Goal: Task Accomplishment & Management: Manage account settings

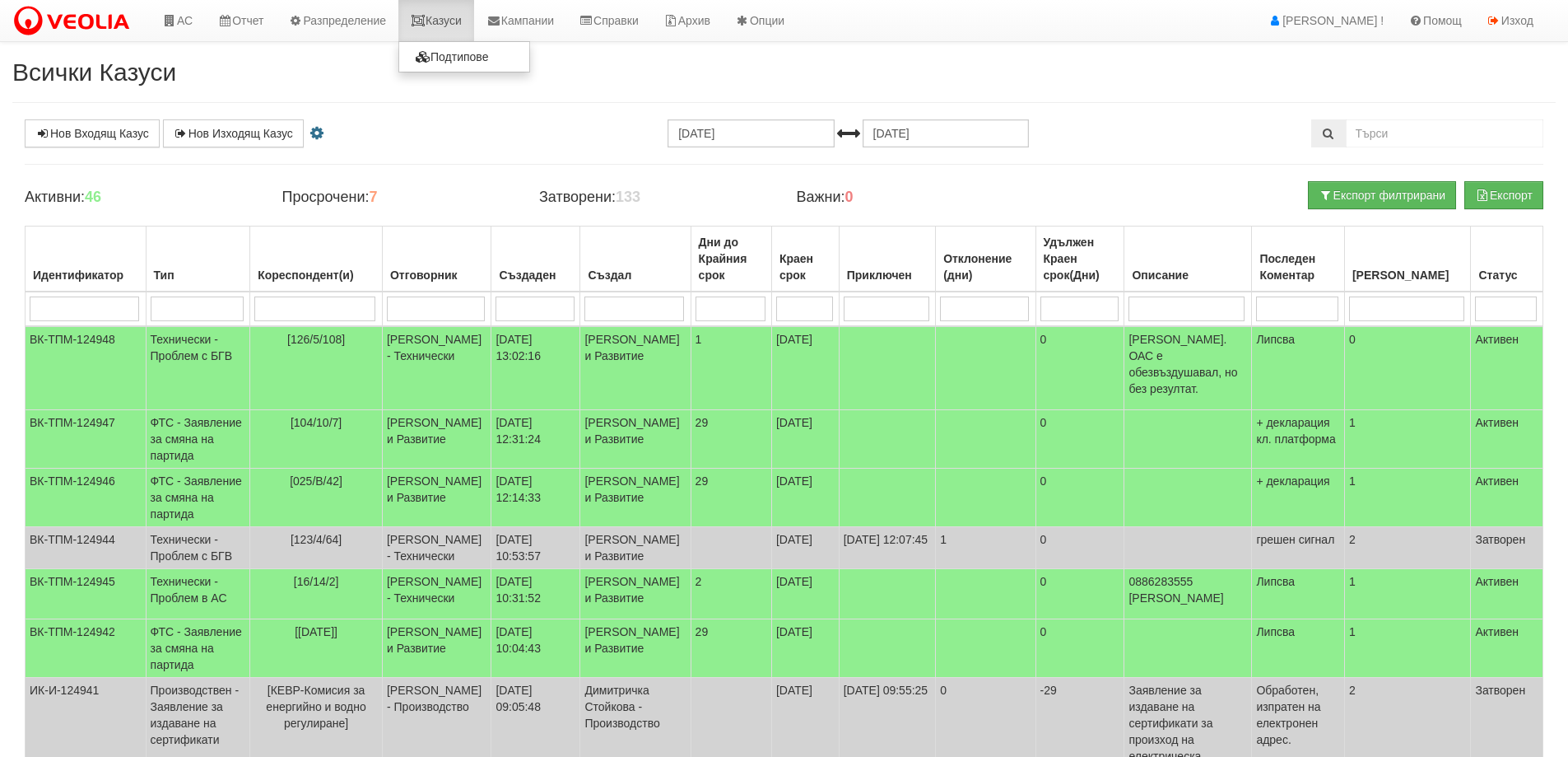
click at [439, 23] on link "Казуси" at bounding box center [435, 21] width 75 height 41
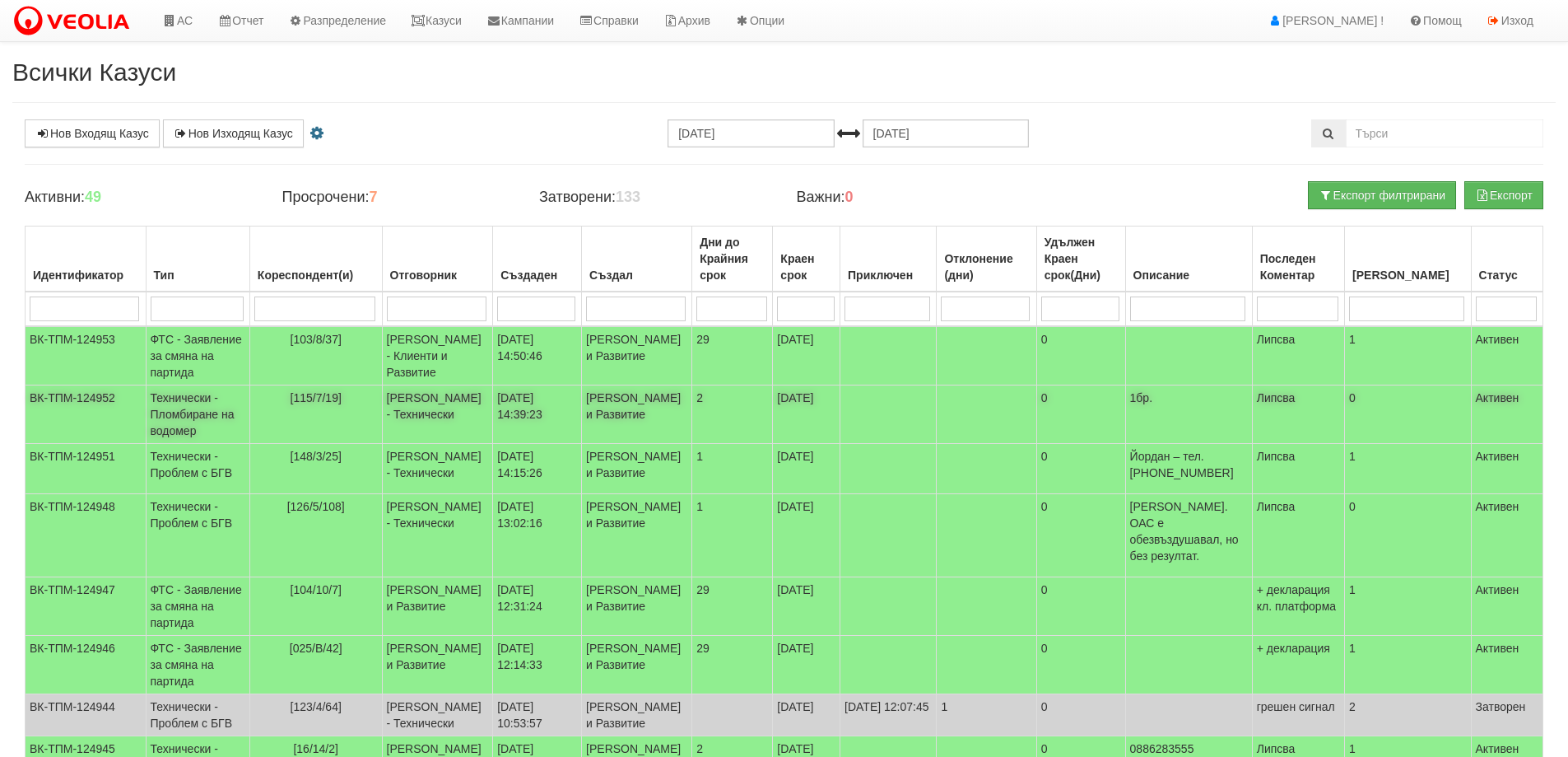
click at [336, 404] on span "[115/7/19]" at bounding box center [316, 397] width 51 height 13
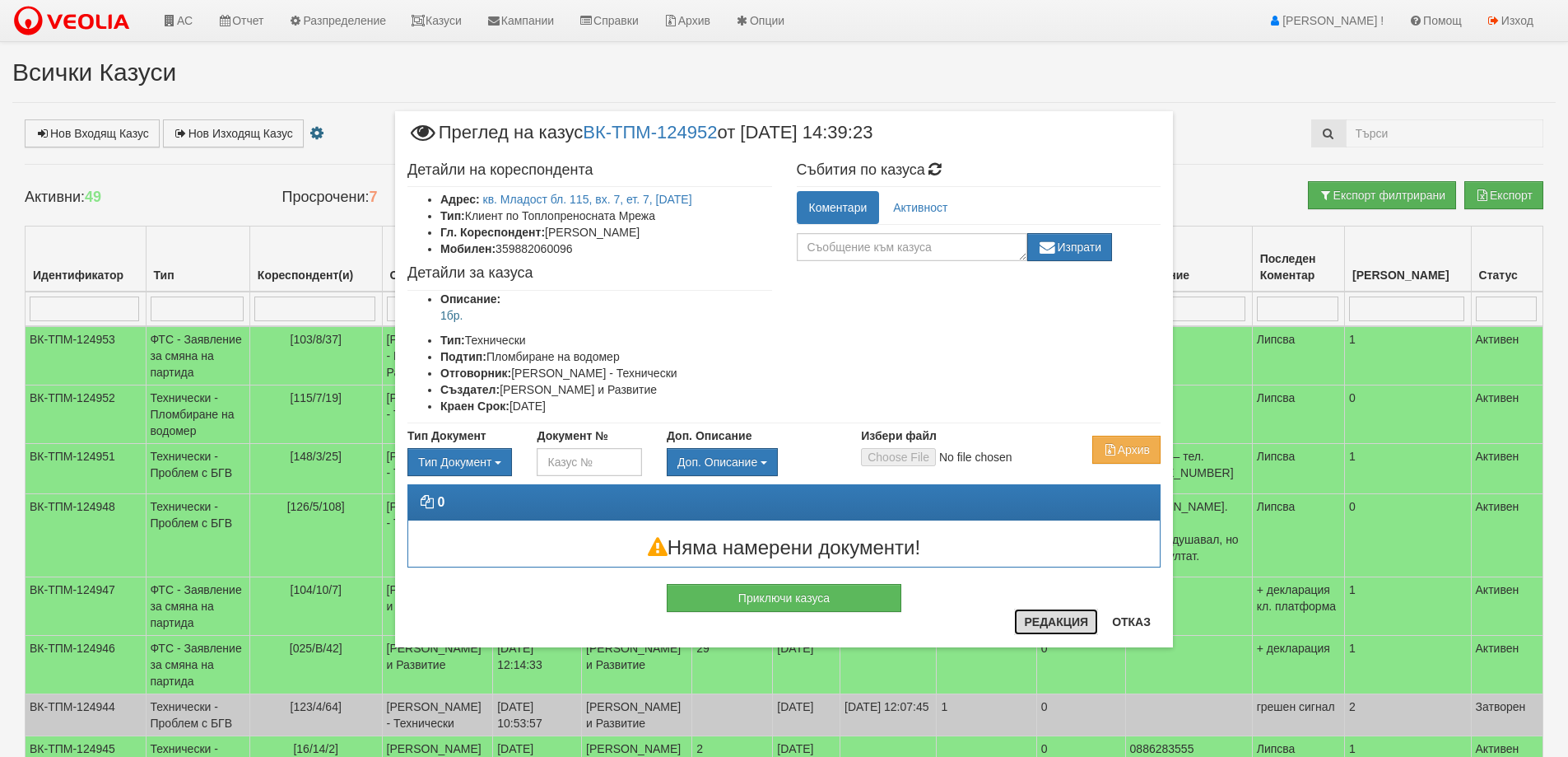
click at [1033, 620] on button "Редакция" at bounding box center [1056, 622] width 84 height 26
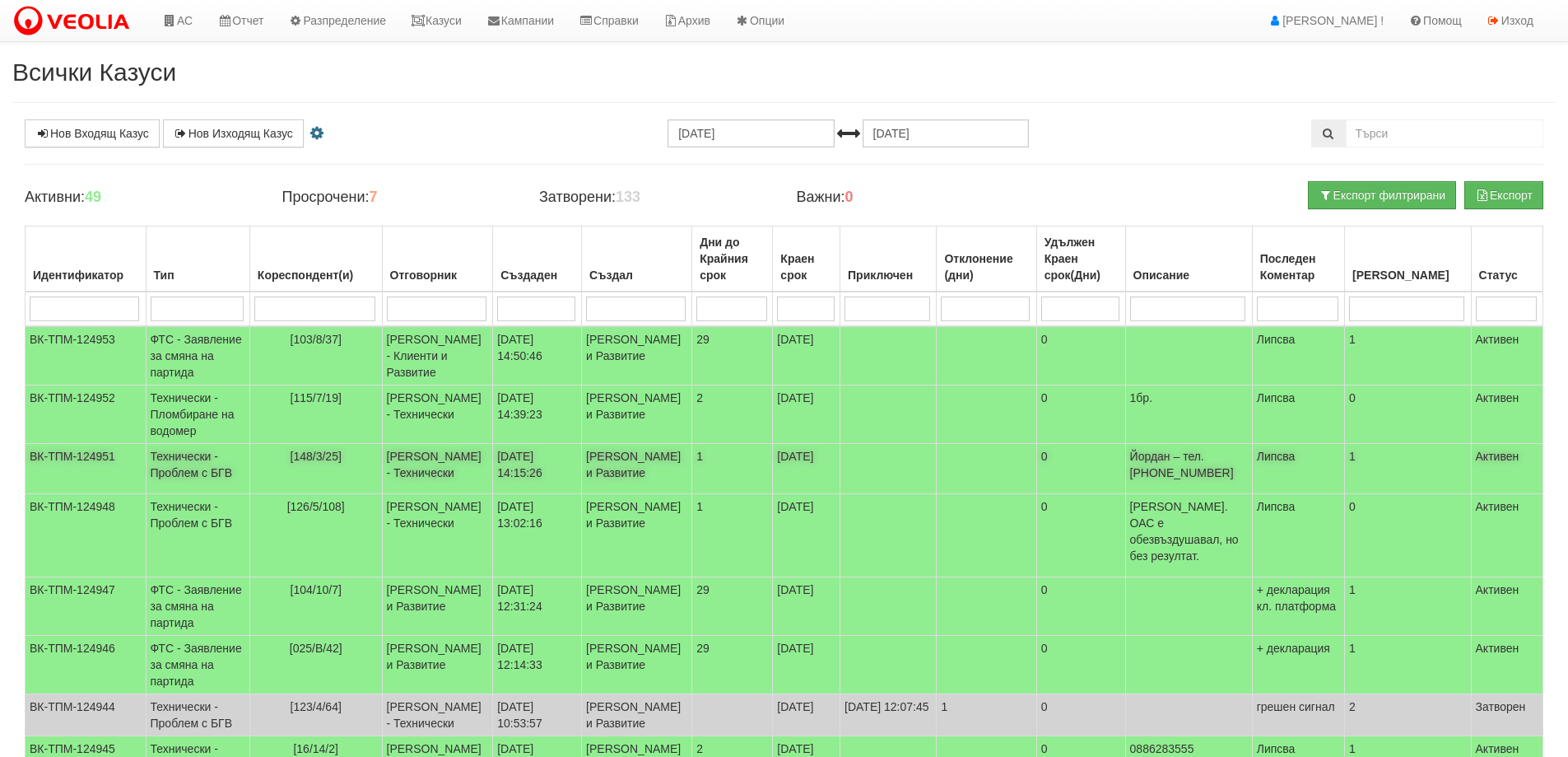
click at [314, 463] on span "[148/3/25]" at bounding box center [316, 455] width 51 height 13
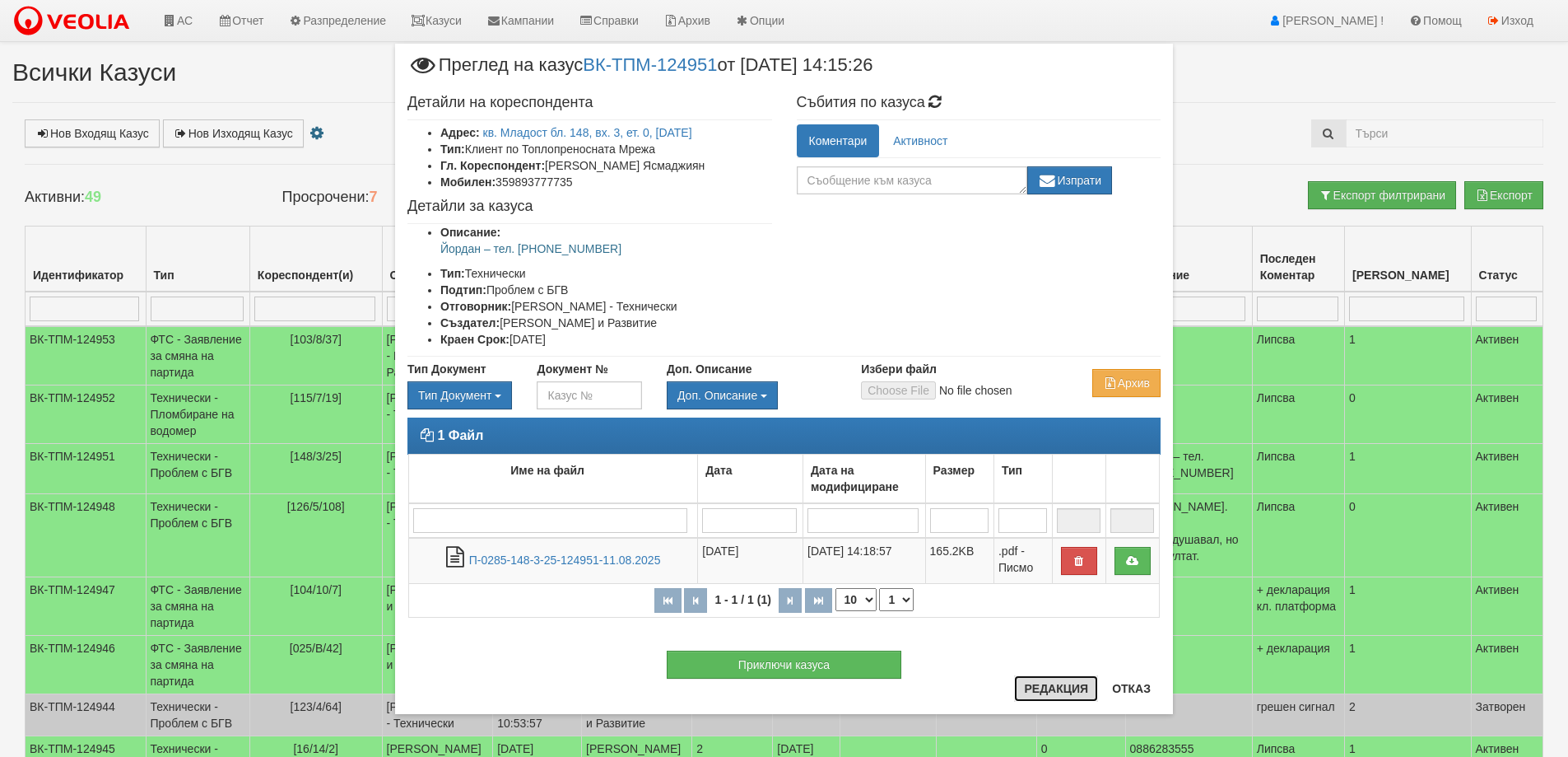
click at [1070, 696] on button "Редакция" at bounding box center [1056, 688] width 84 height 26
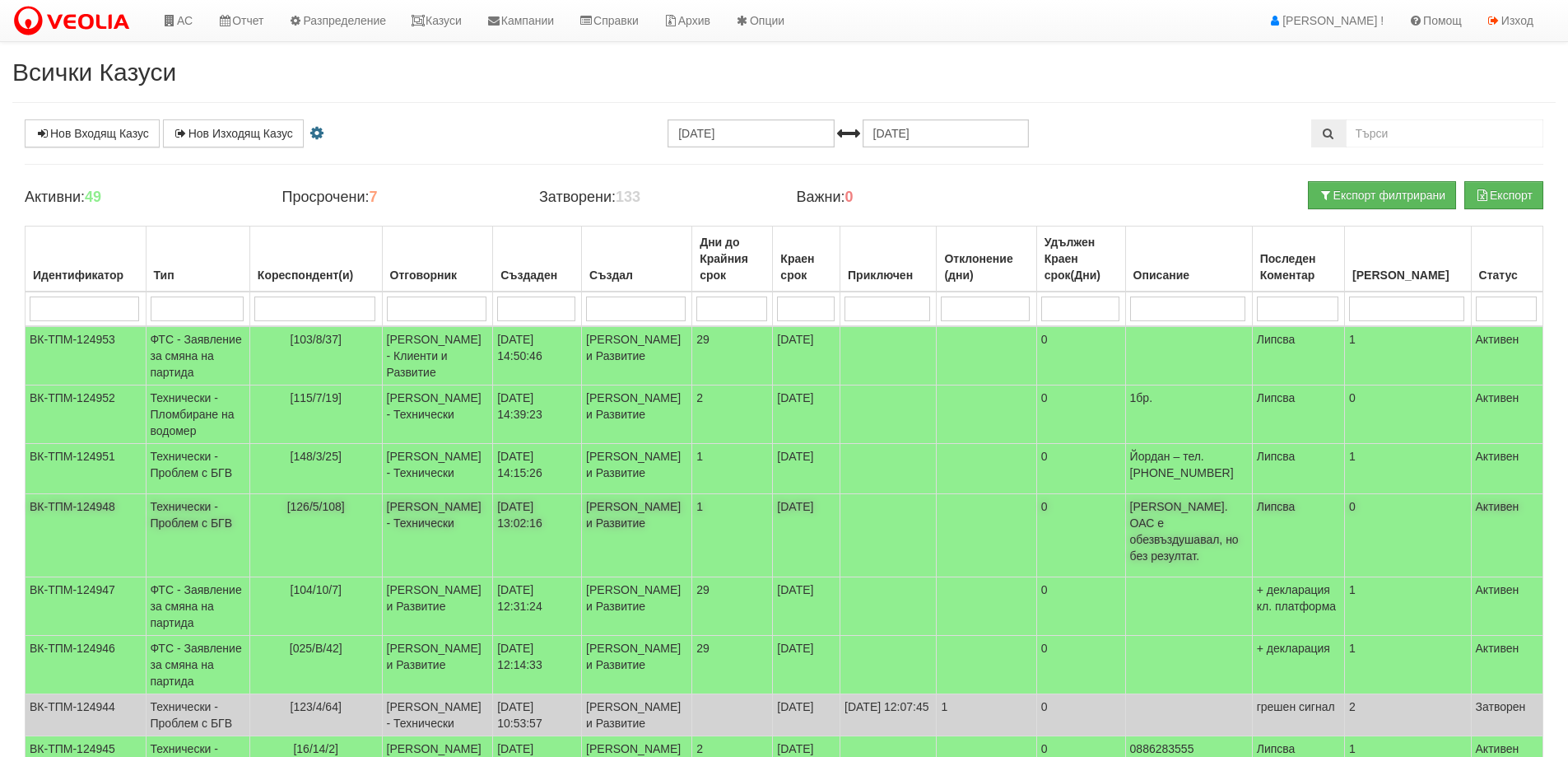
click at [331, 571] on td "[126/5/108]" at bounding box center [315, 535] width 132 height 83
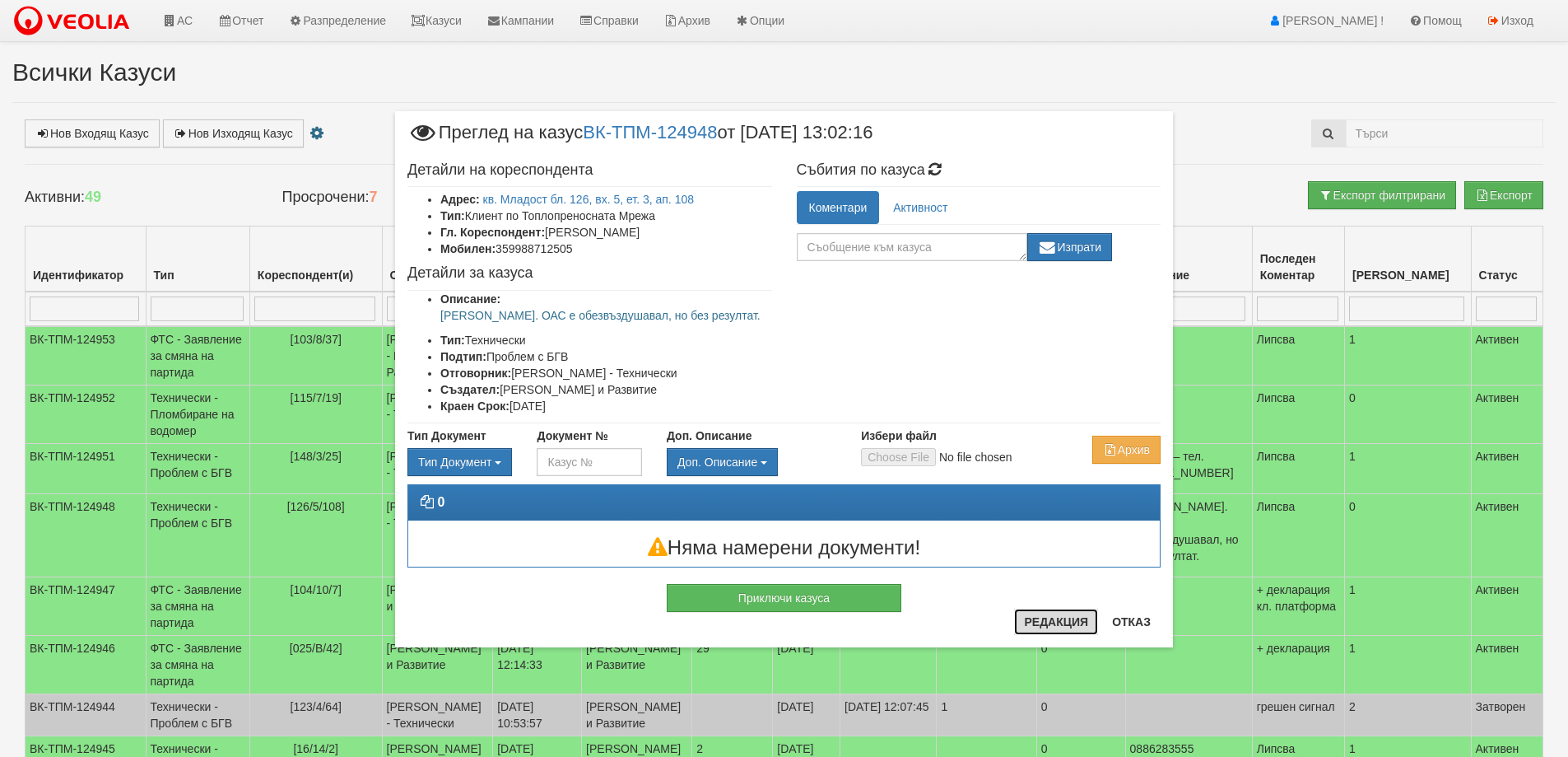
click at [1054, 624] on button "Редакция" at bounding box center [1056, 622] width 84 height 26
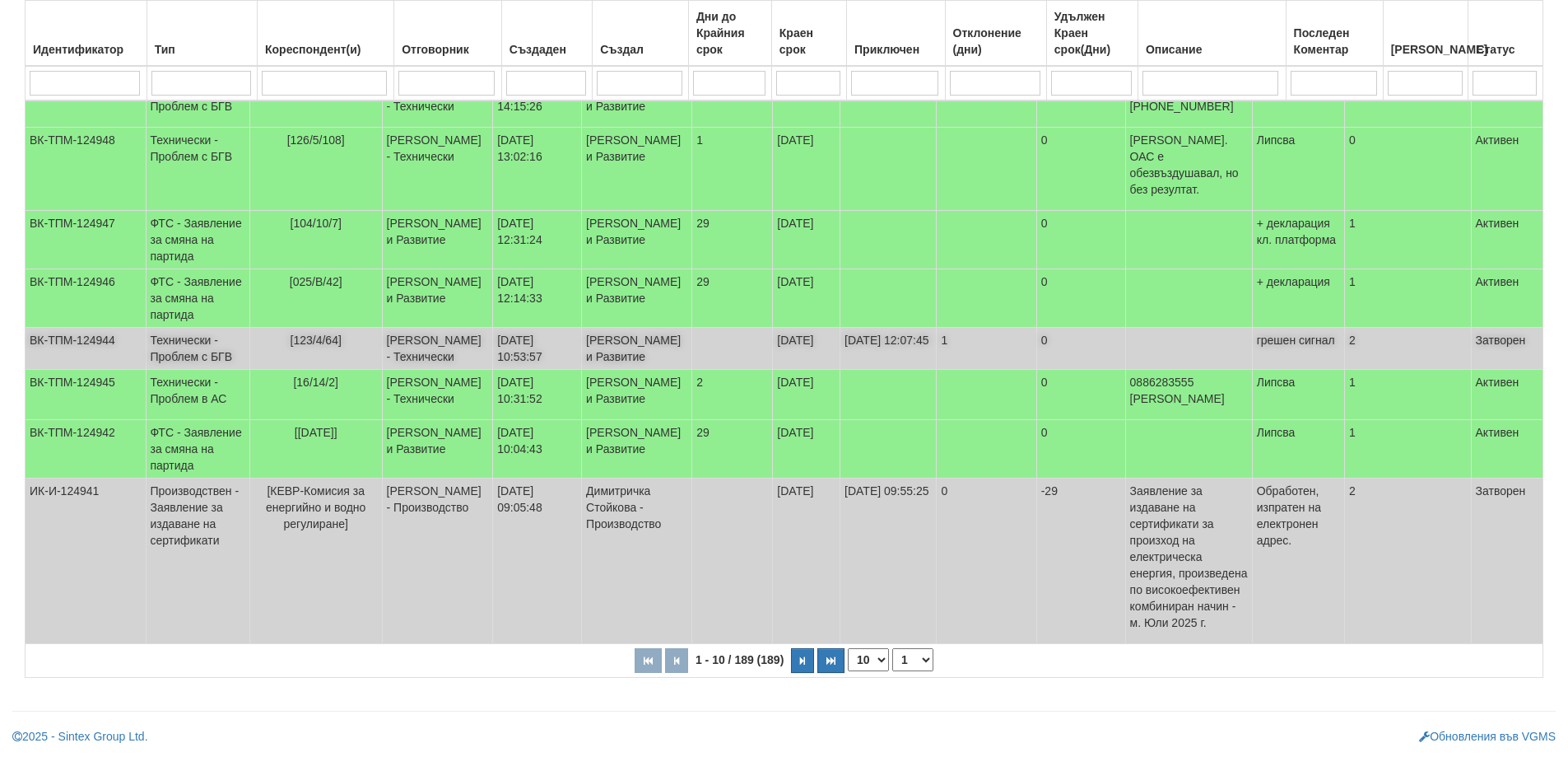
scroll to position [412, 0]
click at [317, 388] on span "[16/14/2]" at bounding box center [316, 381] width 45 height 13
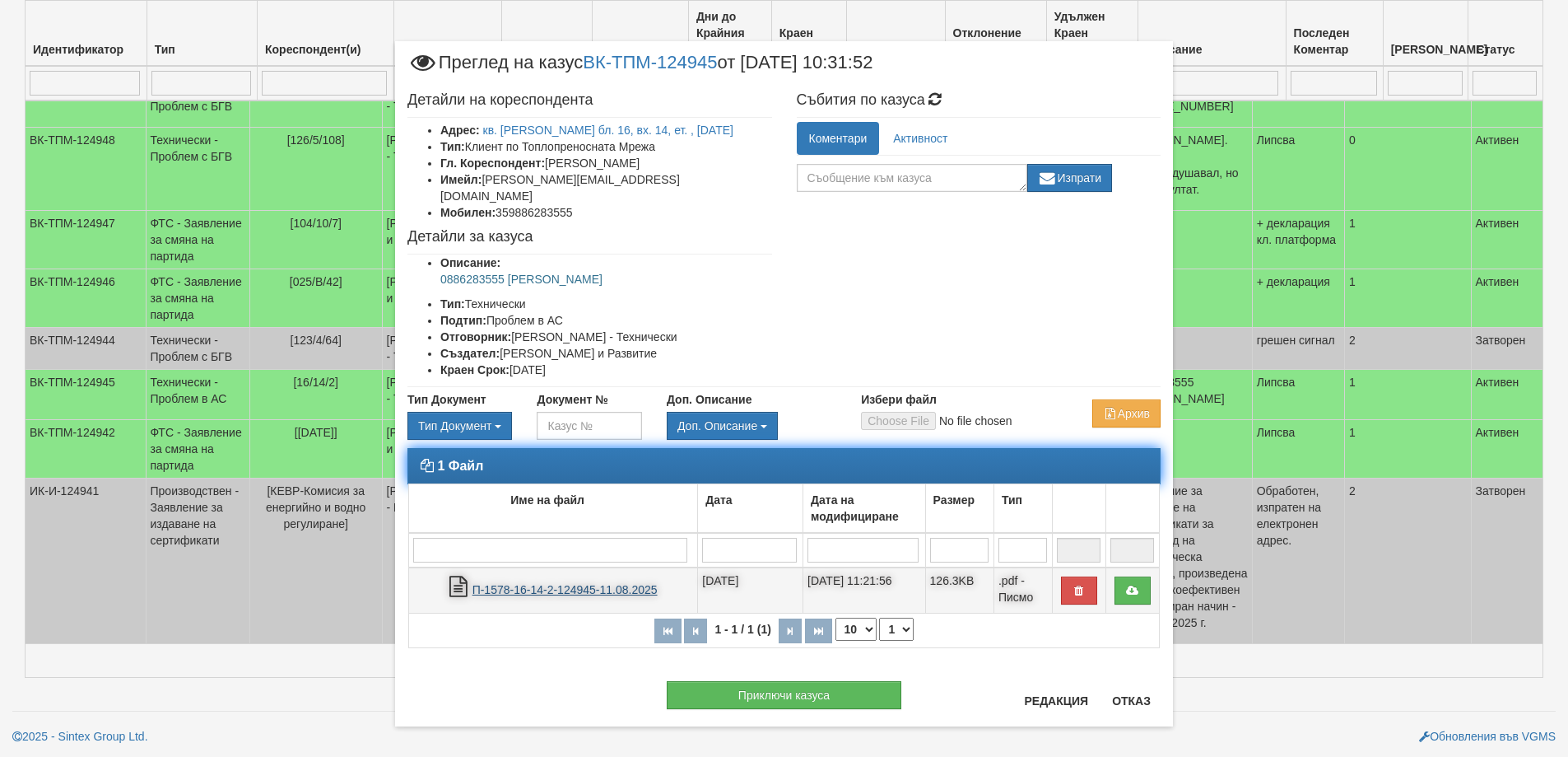
click at [582, 583] on link "П-1578-16-14-2-124945-11.08.2025" at bounding box center [564, 589] width 185 height 13
click at [518, 583] on link "П-1578-16-14-2-124945-11.08.2025" at bounding box center [564, 589] width 185 height 13
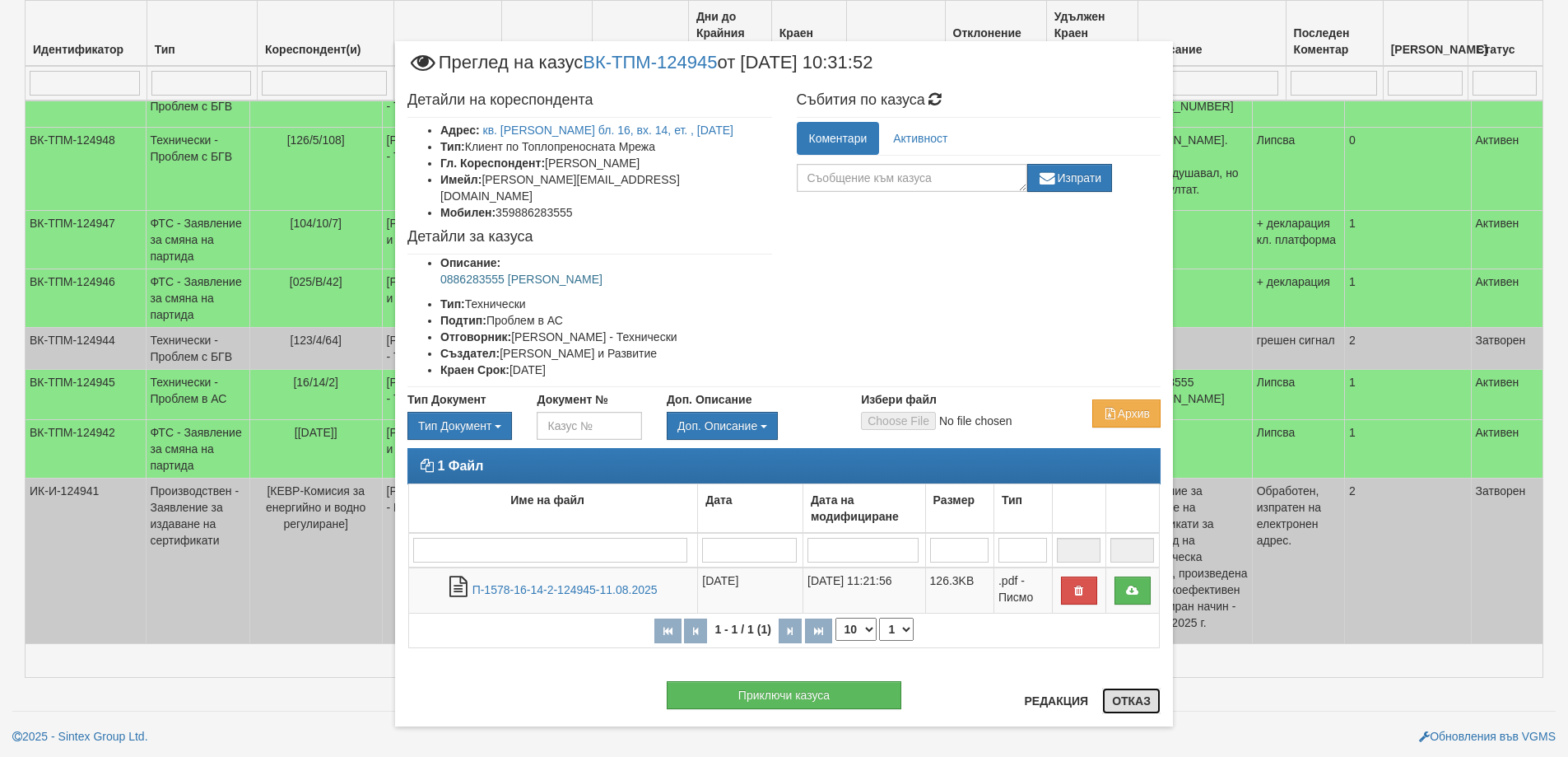
click at [1122, 700] on button "Отказ" at bounding box center [1131, 700] width 59 height 26
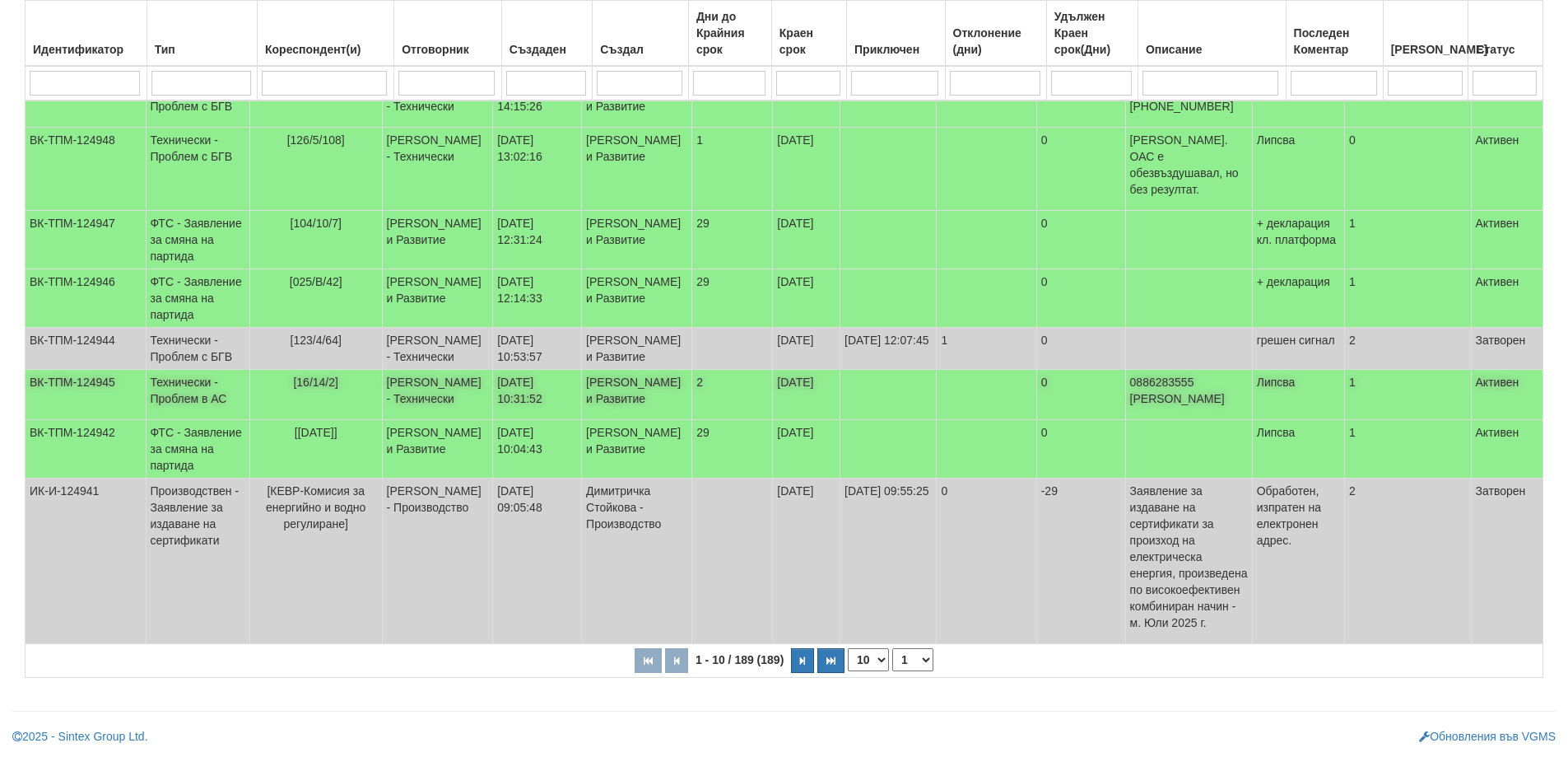
click at [469, 420] on td "[PERSON_NAME] - Технически" at bounding box center [437, 394] width 111 height 50
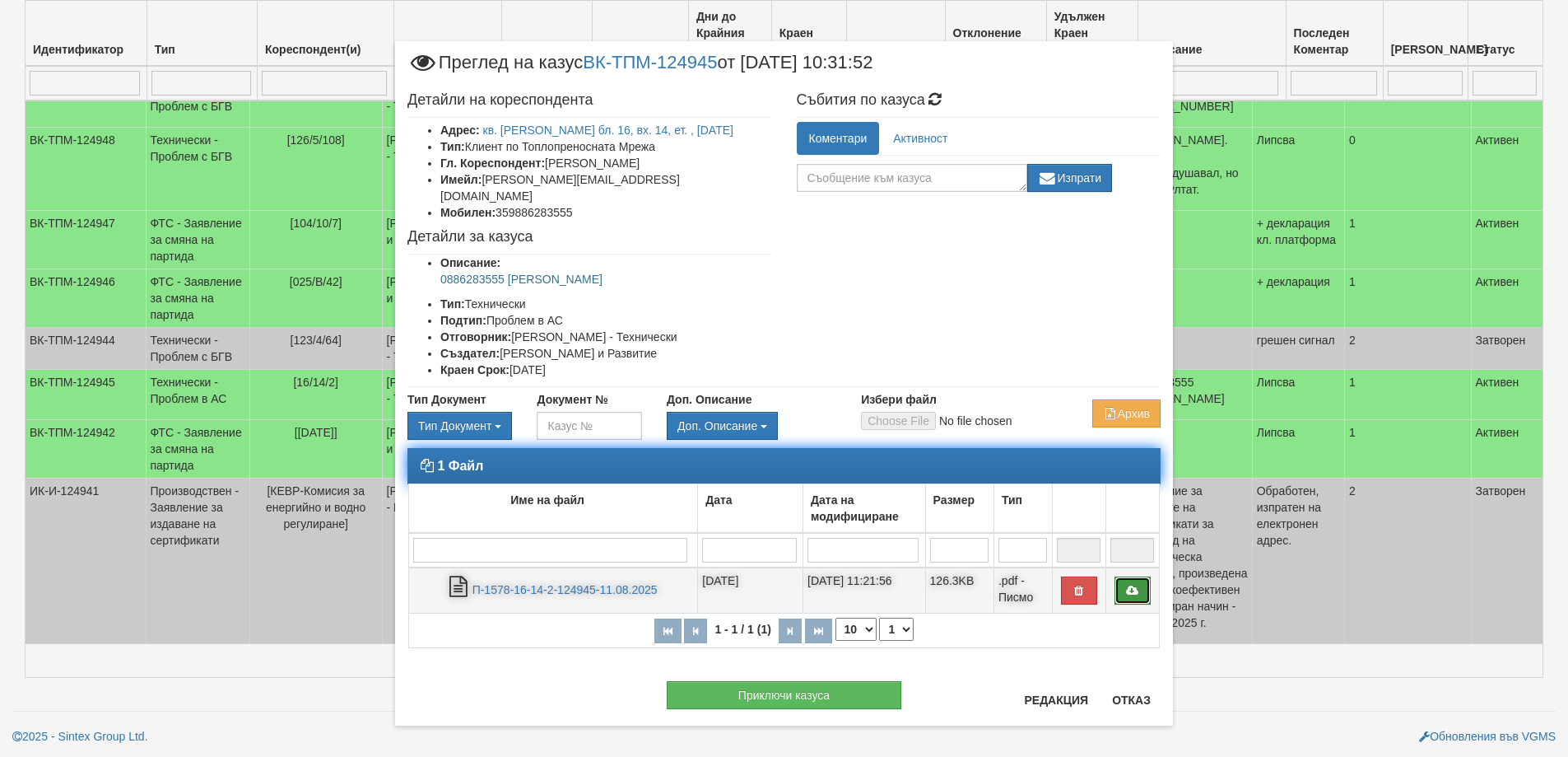
click at [1125, 584] on icon at bounding box center [1132, 590] width 15 height 12
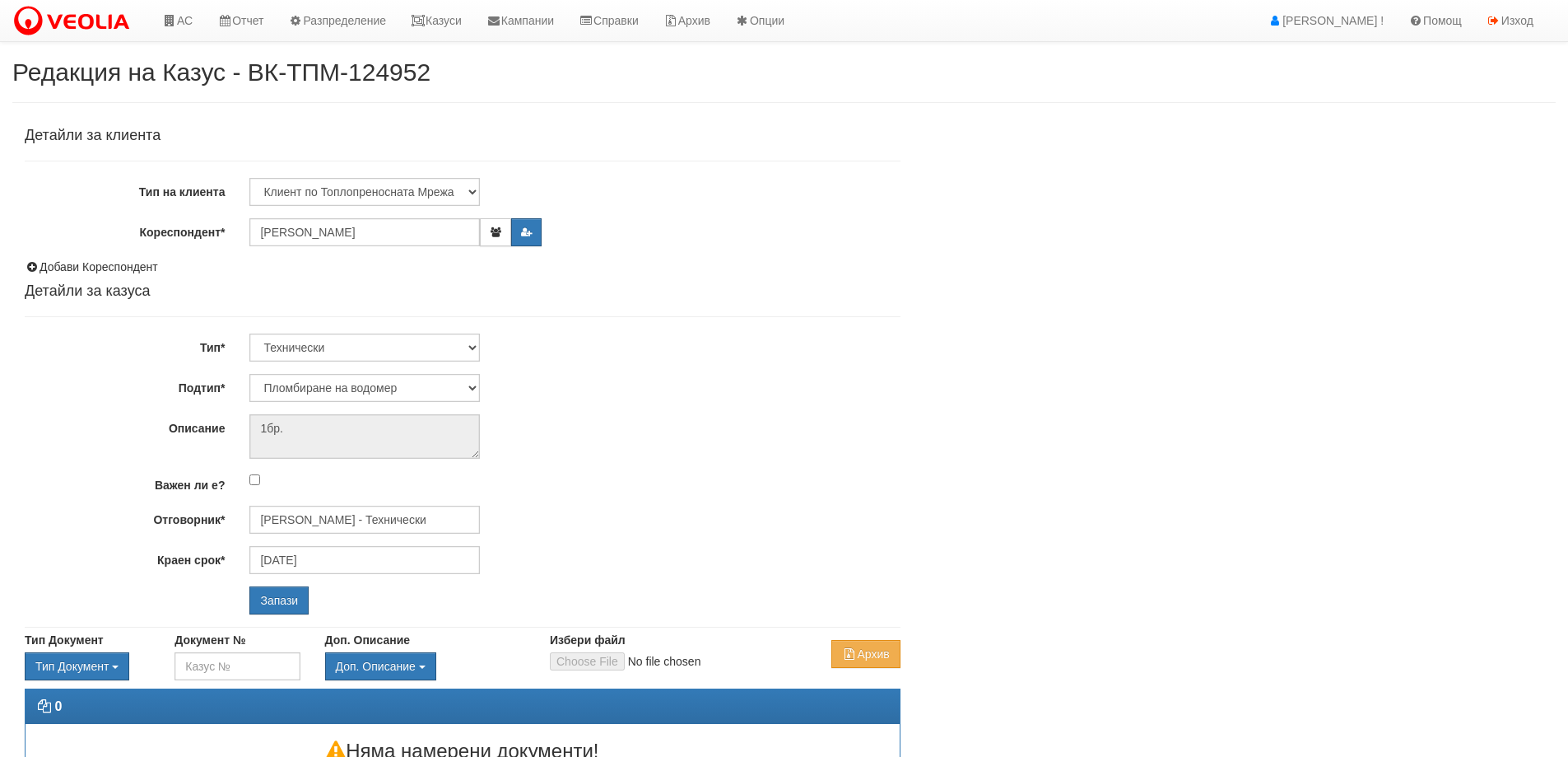
select select "Пломбиране на водомер"
click at [370, 512] on input "[PERSON_NAME] - Технически" at bounding box center [364, 520] width 230 height 28
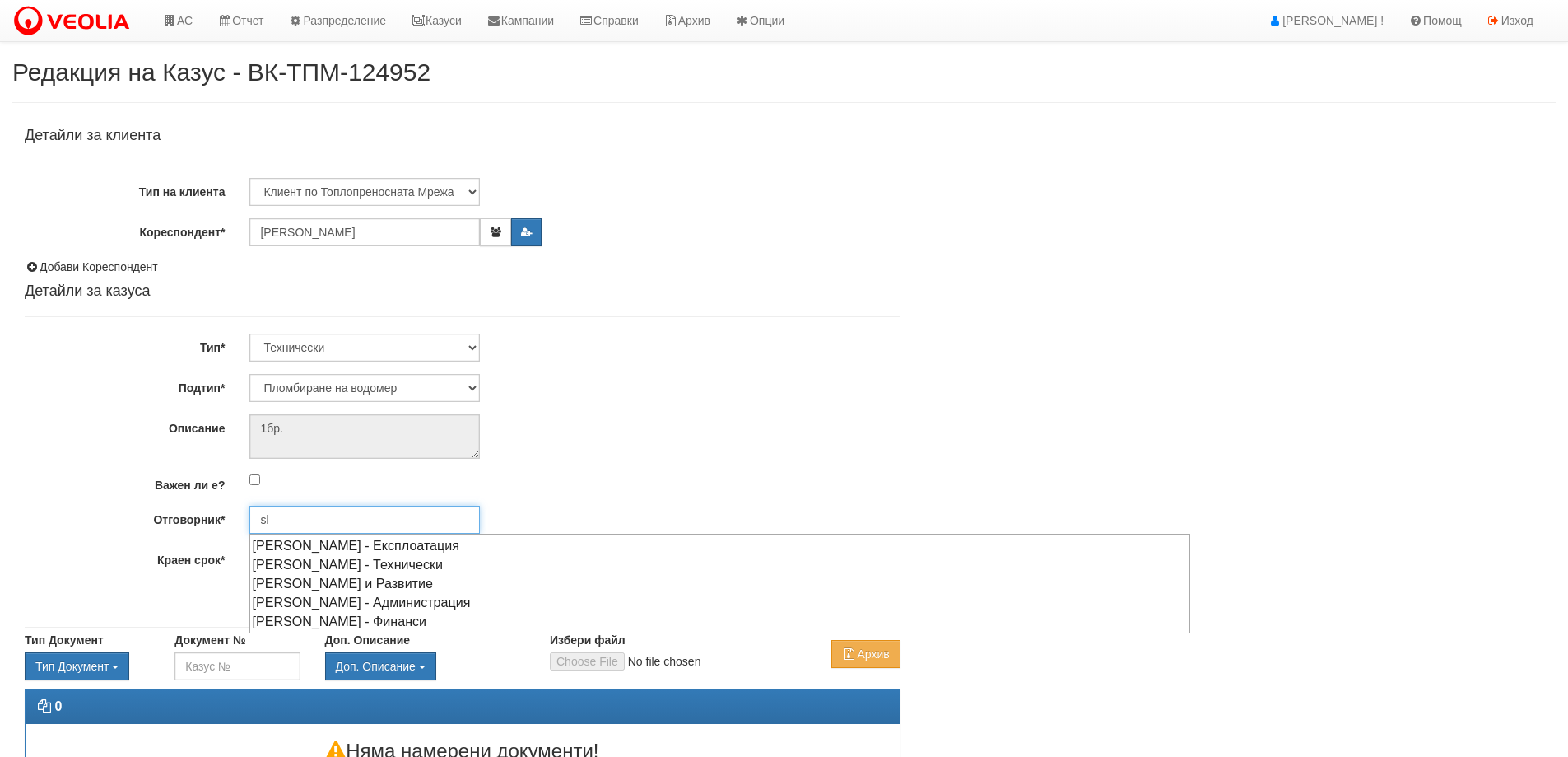
type input "s"
click at [331, 583] on div "[PERSON_NAME] - Технически" at bounding box center [719, 582] width 937 height 21
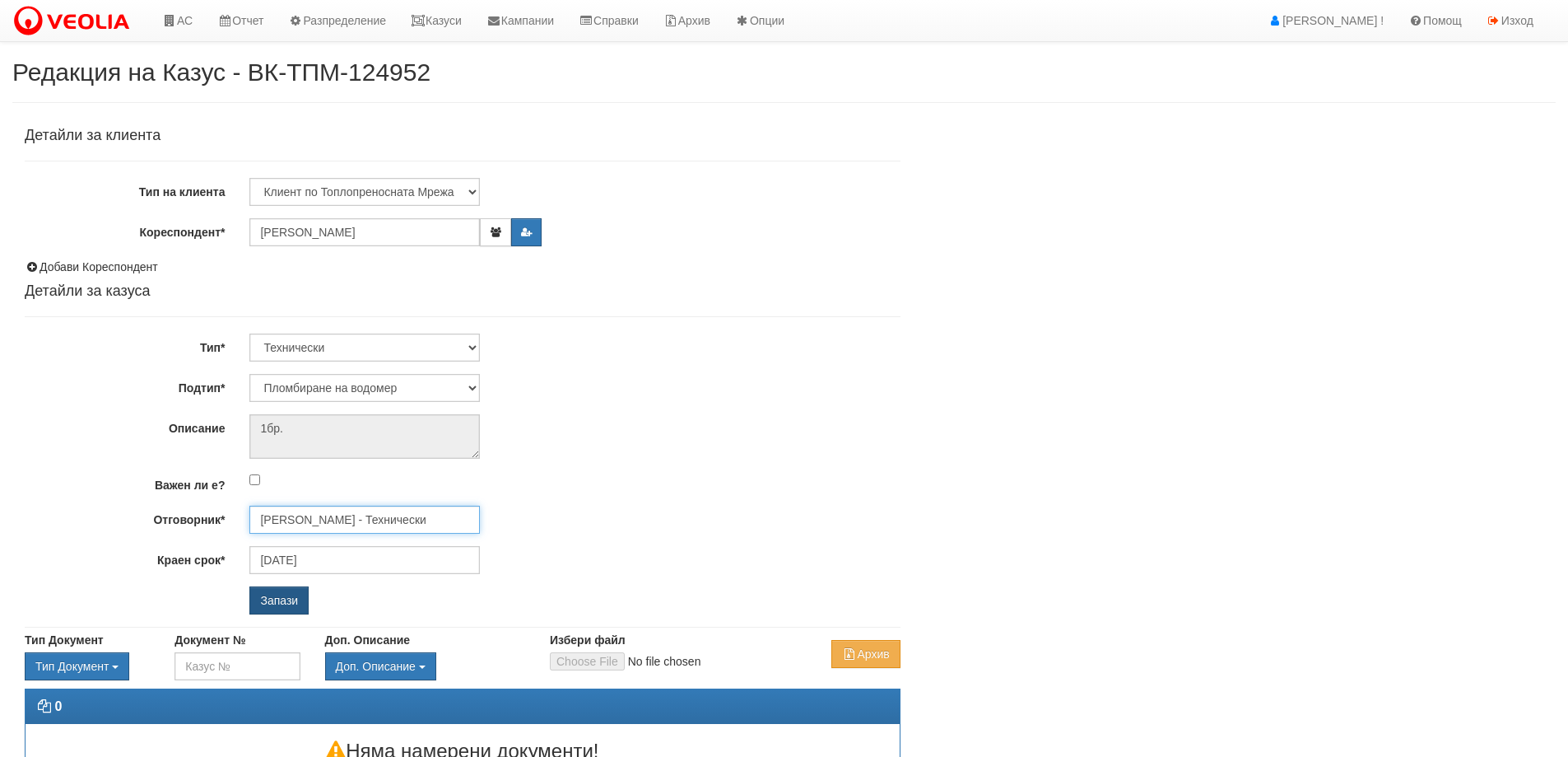
type input "[PERSON_NAME] - Технически"
click at [284, 609] on input "Запази" at bounding box center [278, 600] width 59 height 28
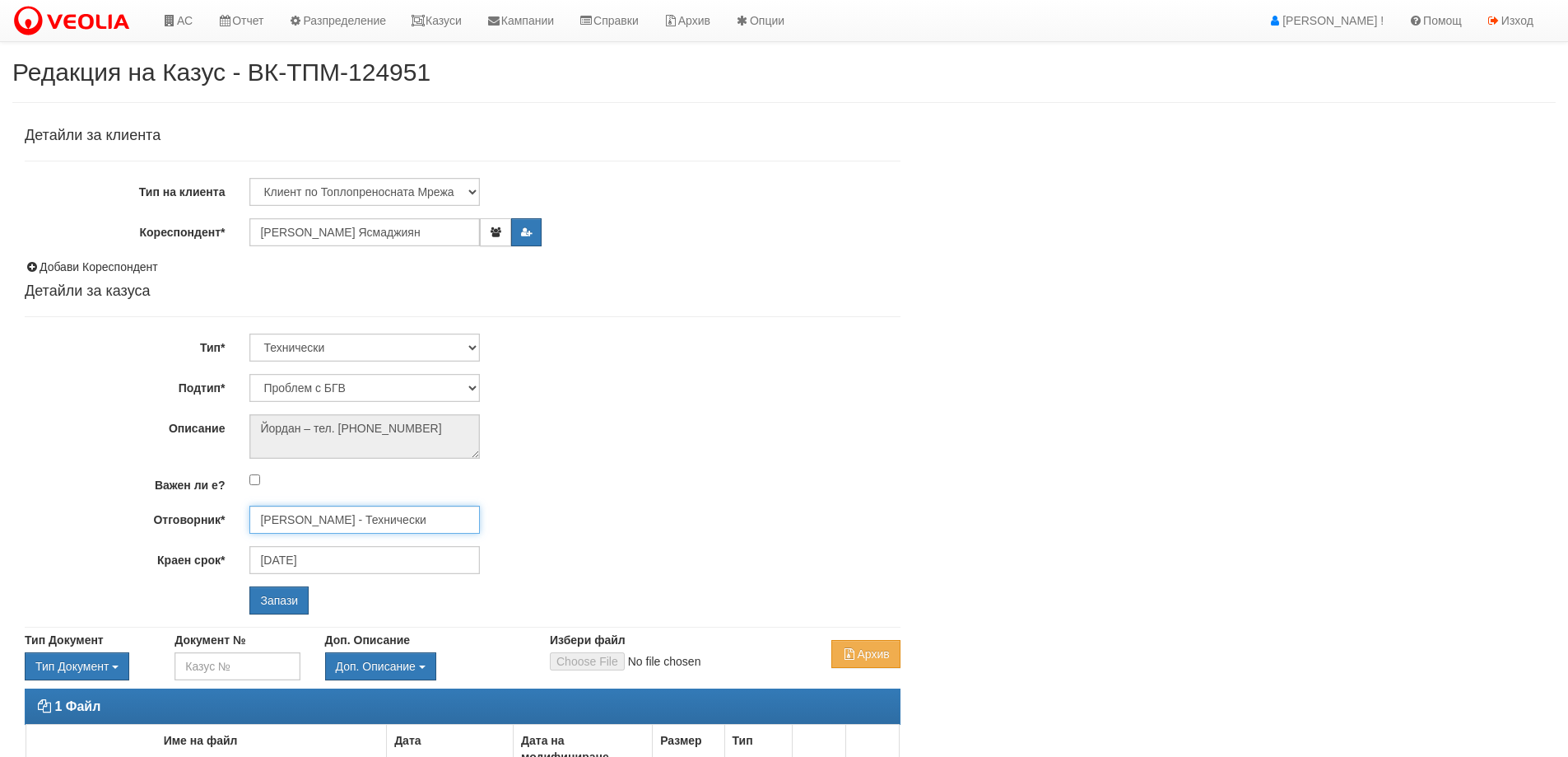
click at [308, 516] on input "[PERSON_NAME] - Технически" at bounding box center [364, 520] width 230 height 28
click at [326, 539] on div "[PERSON_NAME] - Технически" at bounding box center [719, 545] width 937 height 21
type input "[PERSON_NAME] - Технически"
click at [308, 597] on input "Запази" at bounding box center [278, 600] width 59 height 28
click at [346, 527] on input "[PERSON_NAME] - Технически" at bounding box center [364, 520] width 230 height 28
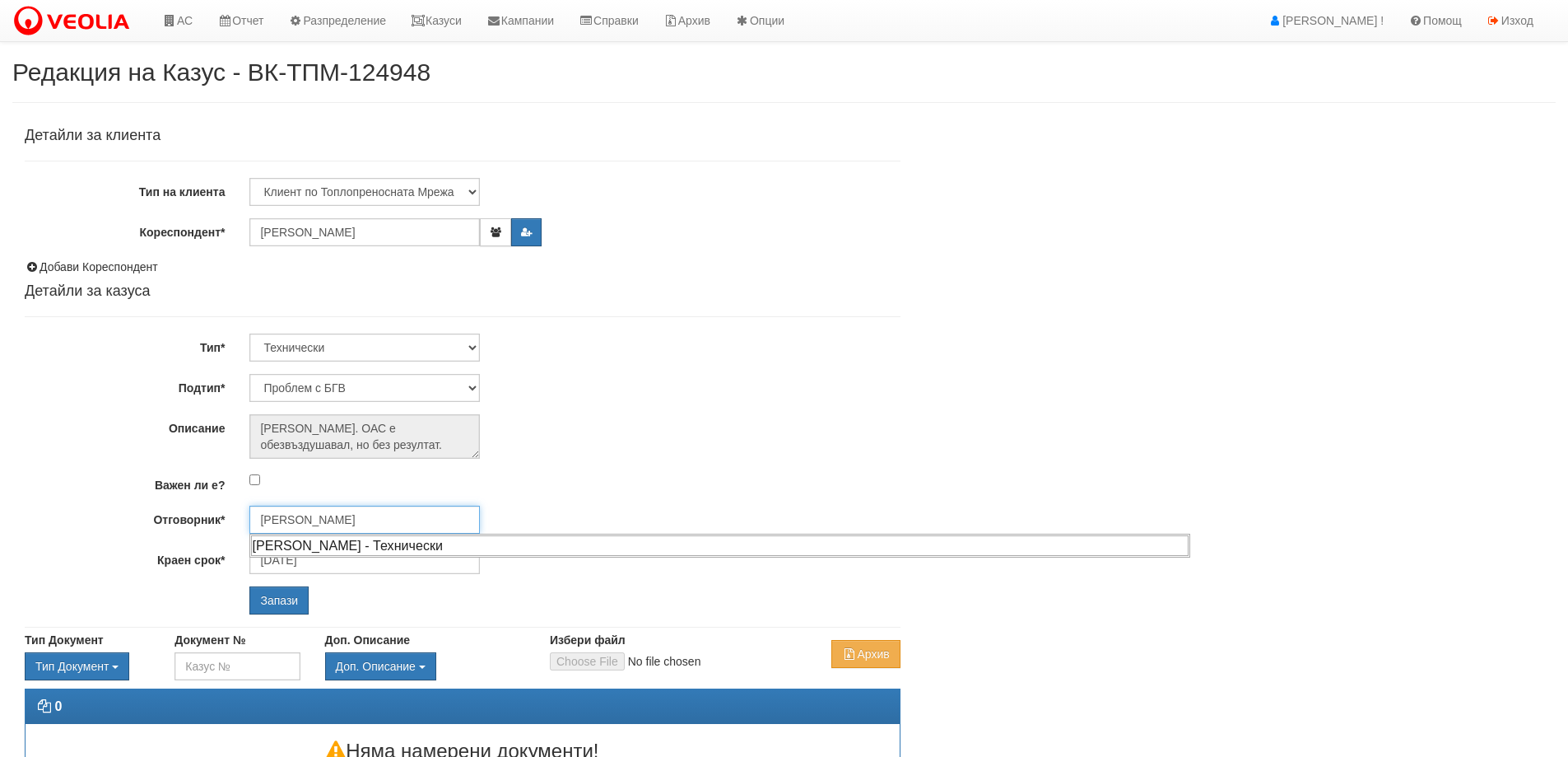
click at [349, 540] on div "[PERSON_NAME] - Технически" at bounding box center [719, 545] width 937 height 21
type input "[PERSON_NAME] - Технически"
click at [295, 597] on input "Запази" at bounding box center [278, 600] width 59 height 28
